Goal: Information Seeking & Learning: Check status

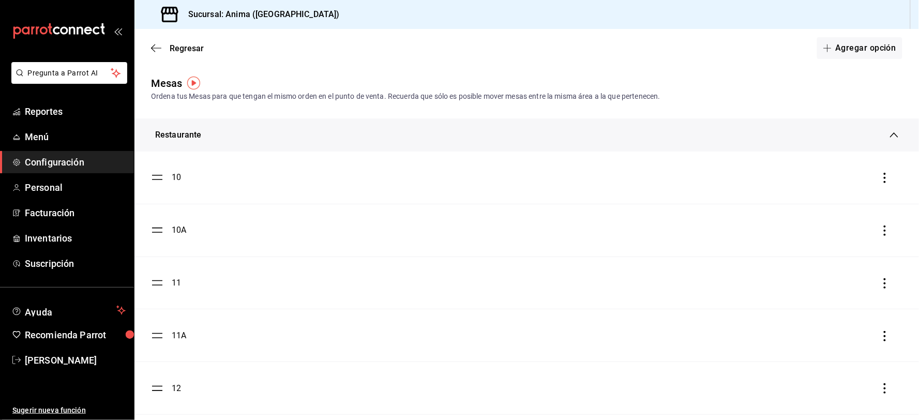
drag, startPoint x: 1208, startPoint y: 2, endPoint x: 426, endPoint y: 42, distance: 783.1
click at [426, 42] on div "Regresar Agregar opción" at bounding box center [526, 48] width 785 height 38
click at [38, 115] on span "Reportes" at bounding box center [75, 111] width 101 height 14
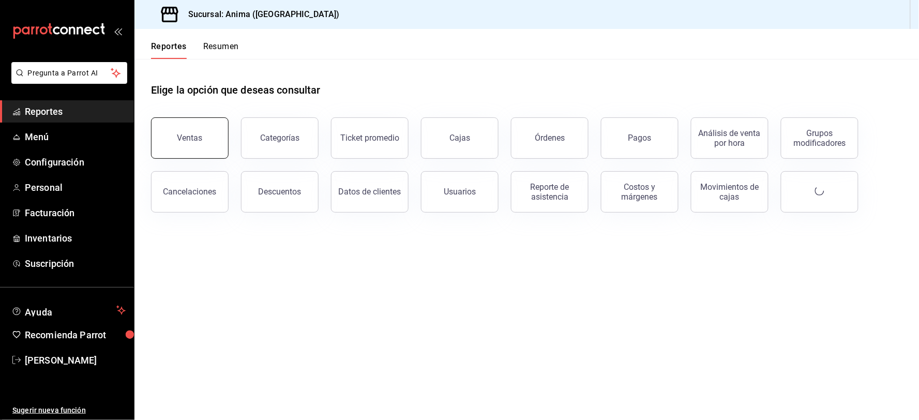
click at [172, 143] on button "Ventas" at bounding box center [190, 137] width 78 height 41
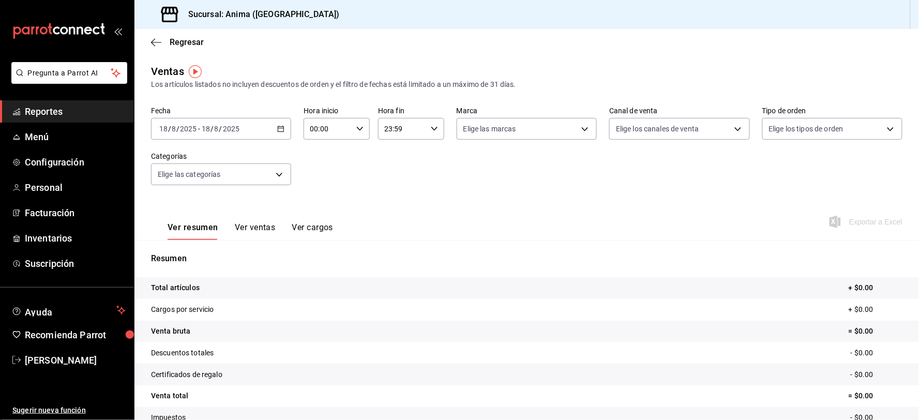
click at [215, 130] on input "8" at bounding box center [216, 129] width 5 height 8
click at [211, 251] on span "Rango de fechas" at bounding box center [200, 253] width 80 height 11
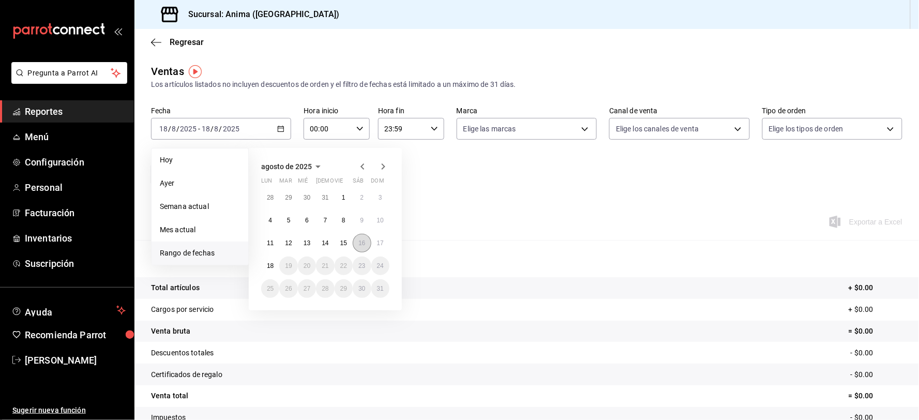
click at [368, 245] on button "16" at bounding box center [362, 243] width 18 height 19
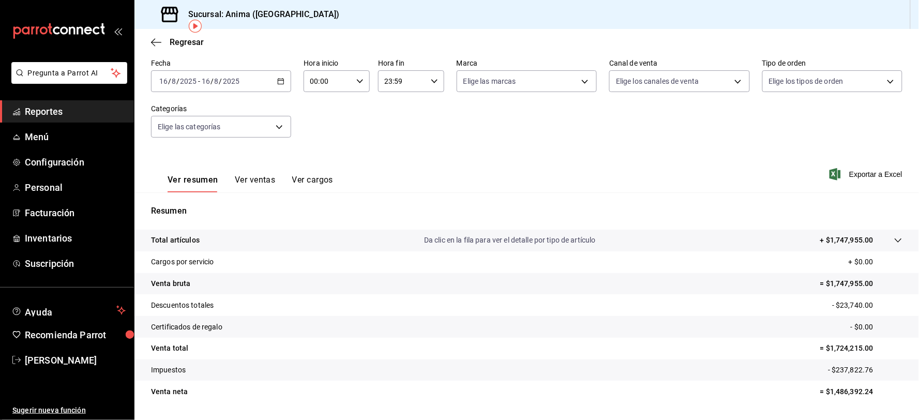
scroll to position [46, 0]
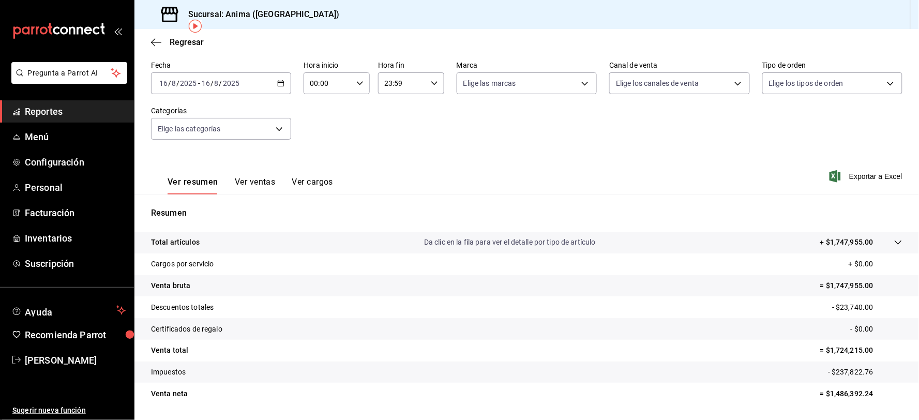
click at [254, 85] on div "[DATE] [DATE] - [DATE] [DATE]" at bounding box center [221, 83] width 140 height 22
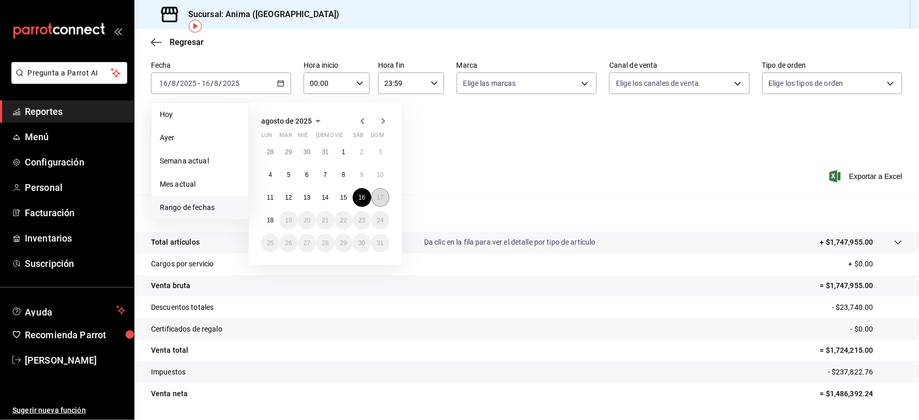
click at [379, 195] on abbr "17" at bounding box center [380, 197] width 7 height 7
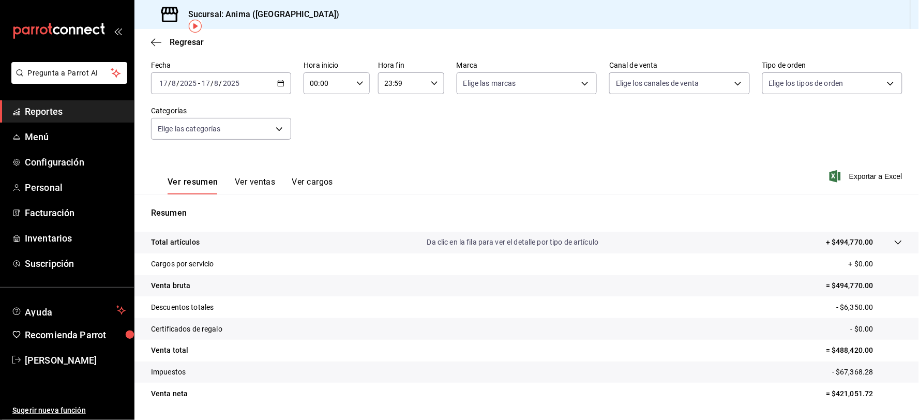
click at [238, 79] on input "2025" at bounding box center [231, 83] width 18 height 8
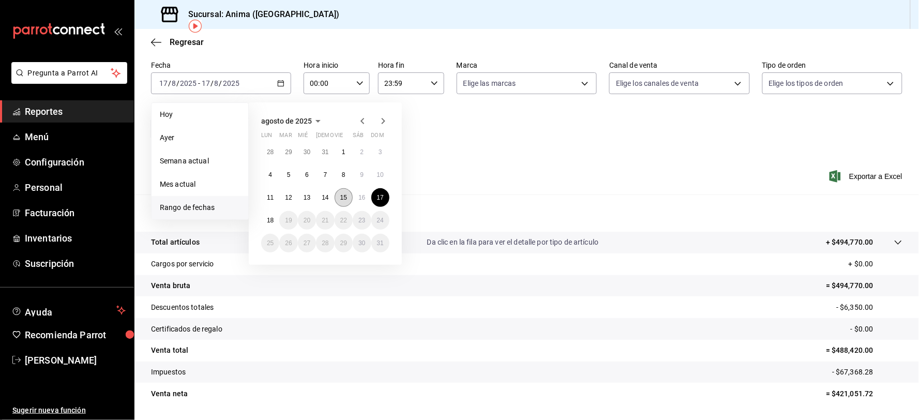
click at [344, 195] on abbr "15" at bounding box center [343, 197] width 7 height 7
click at [380, 194] on abbr "17" at bounding box center [380, 197] width 7 height 7
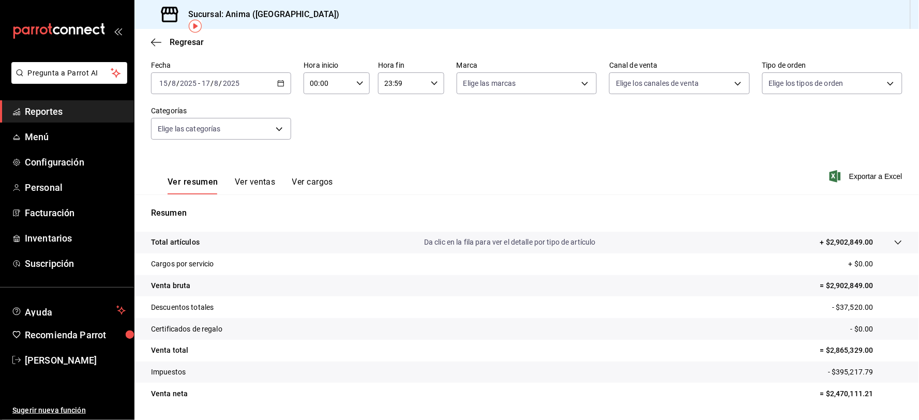
click at [234, 87] on input "2025" at bounding box center [231, 83] width 18 height 8
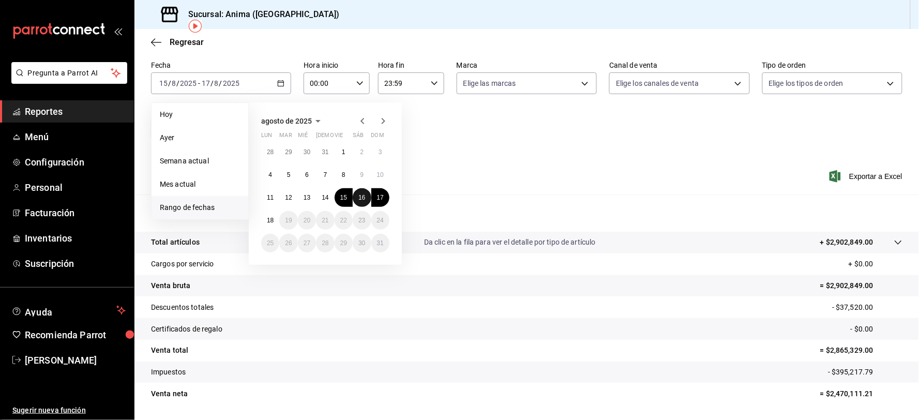
click at [362, 194] on abbr "16" at bounding box center [361, 197] width 7 height 7
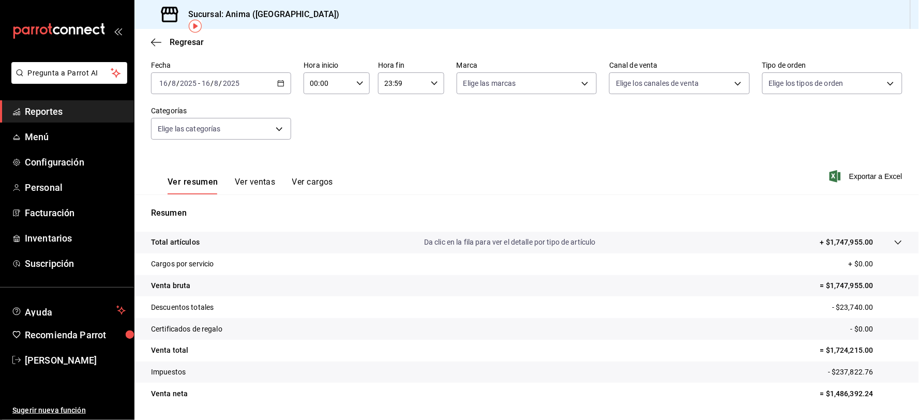
click at [214, 78] on div "[DATE] [DATE] - [DATE] [DATE]" at bounding box center [221, 83] width 140 height 22
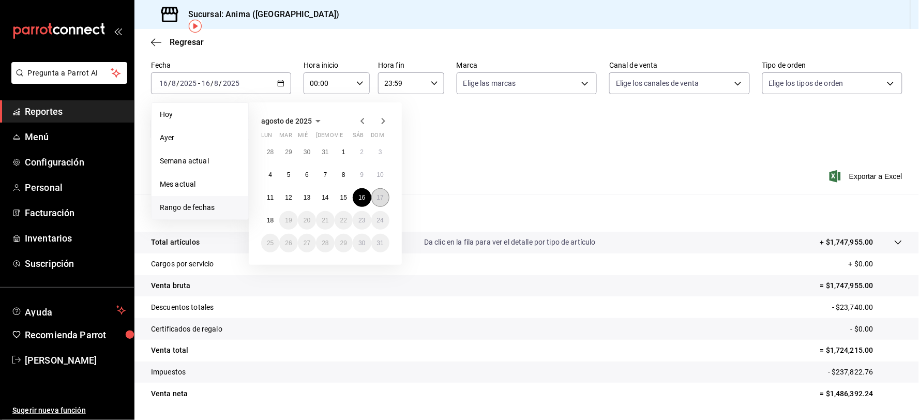
click at [378, 199] on abbr "17" at bounding box center [380, 197] width 7 height 7
click at [378, 199] on div "Resumen Total artículos Da clic en la fila para ver el detalle por tipo de artí…" at bounding box center [526, 305] width 785 height 222
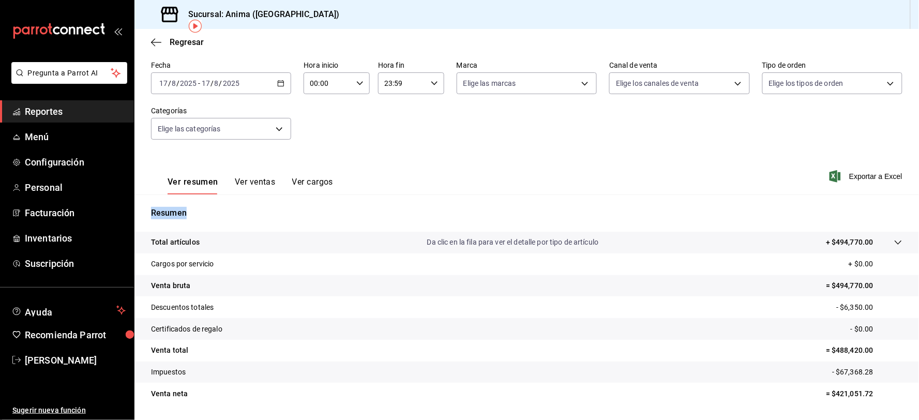
click at [67, 109] on span "Reportes" at bounding box center [75, 111] width 101 height 14
